Goal: Task Accomplishment & Management: Manage account settings

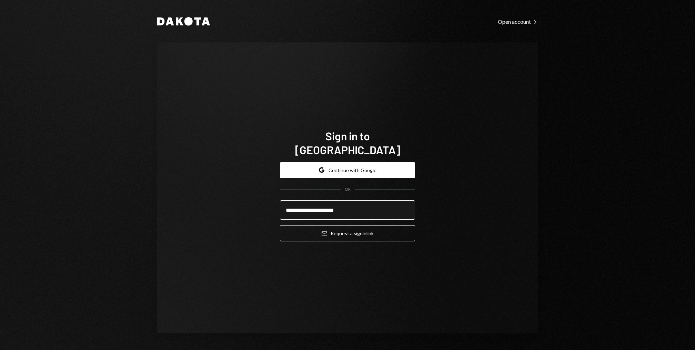
type input "**********"
click at [280, 225] on button "Email Request a sign in link" at bounding box center [347, 233] width 135 height 16
